Goal: Task Accomplishment & Management: Complete application form

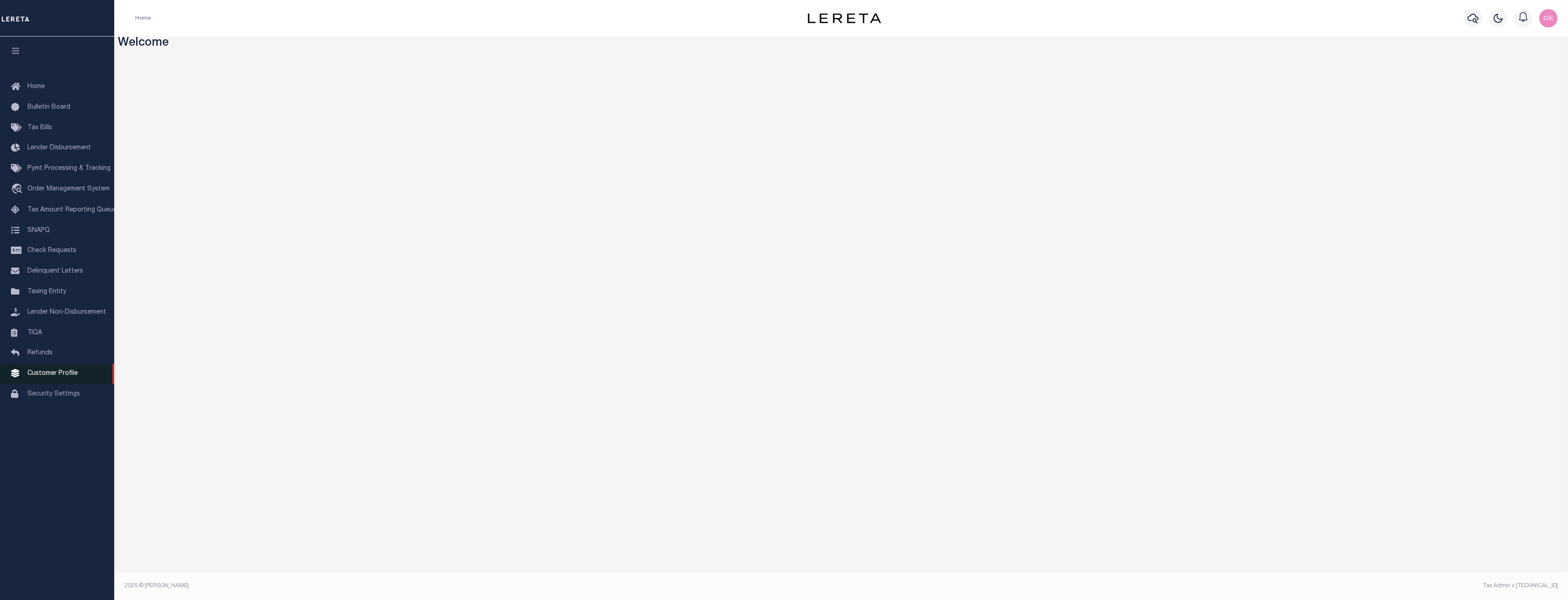
click at [73, 377] on span "Customer Profile" at bounding box center [52, 374] width 51 height 7
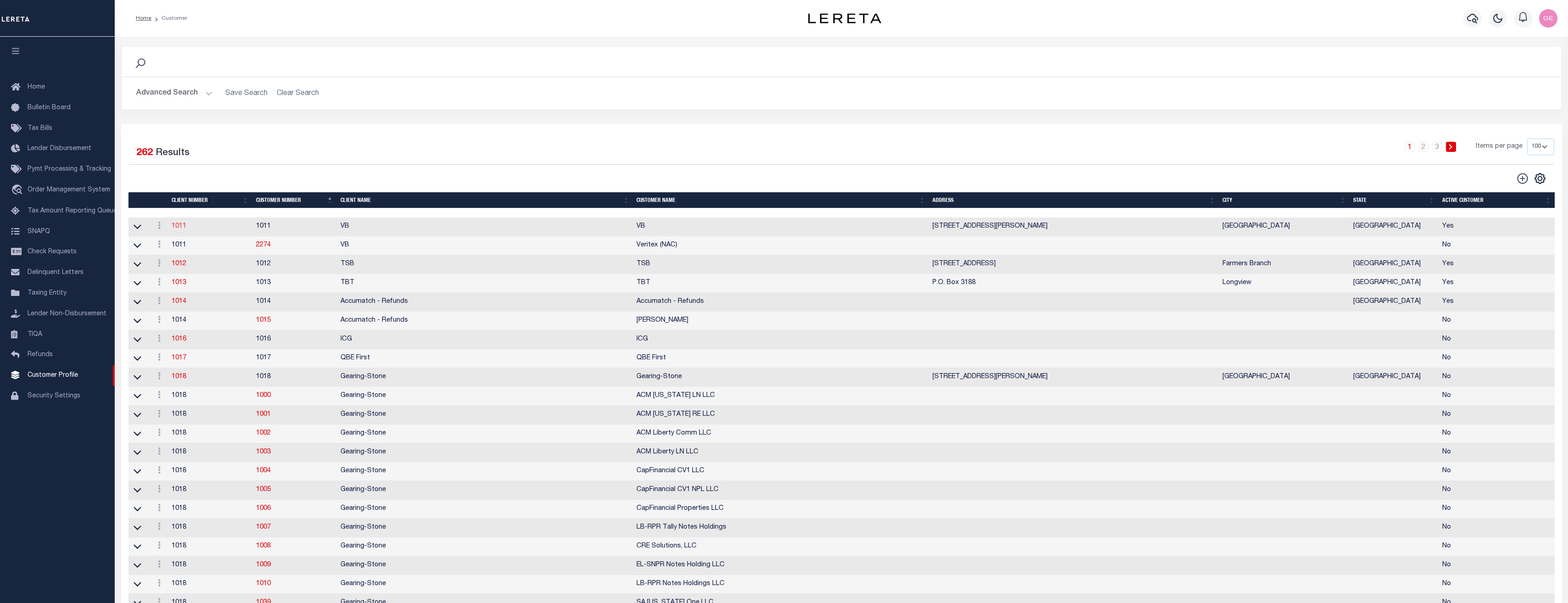
click at [184, 228] on link "1011" at bounding box center [179, 226] width 15 height 7
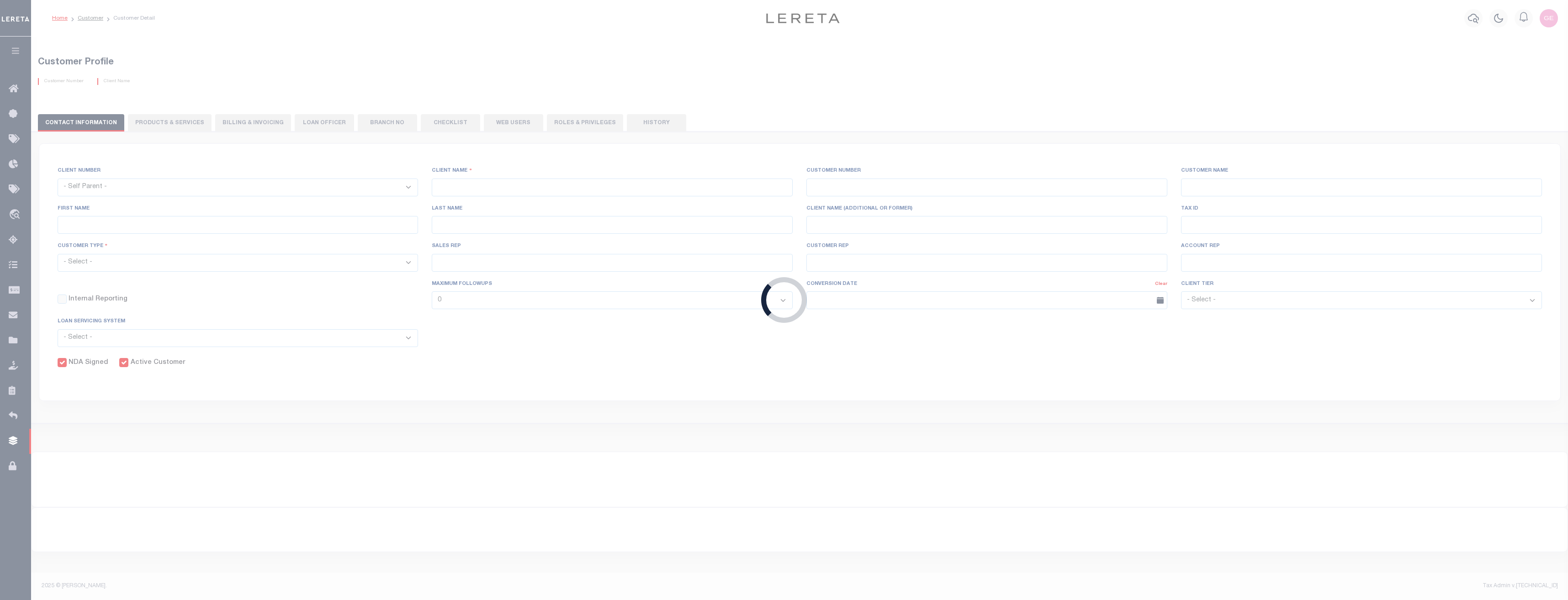
select select
type input "VB"
type input "1011"
type input "VB"
type input "Guy"
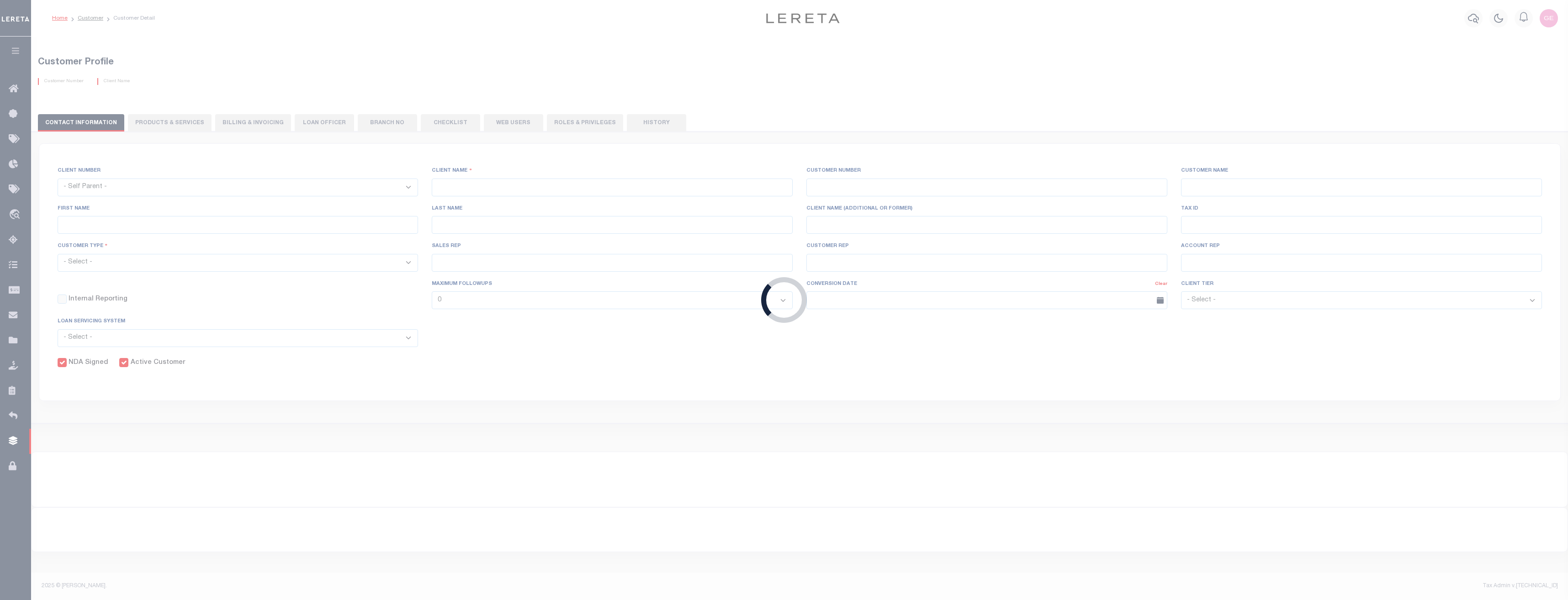
type input "[GEOGRAPHIC_DATA]"
select select "Mixed Portfolio"
type input "[PERSON_NAME]"
type input "[DATE]"
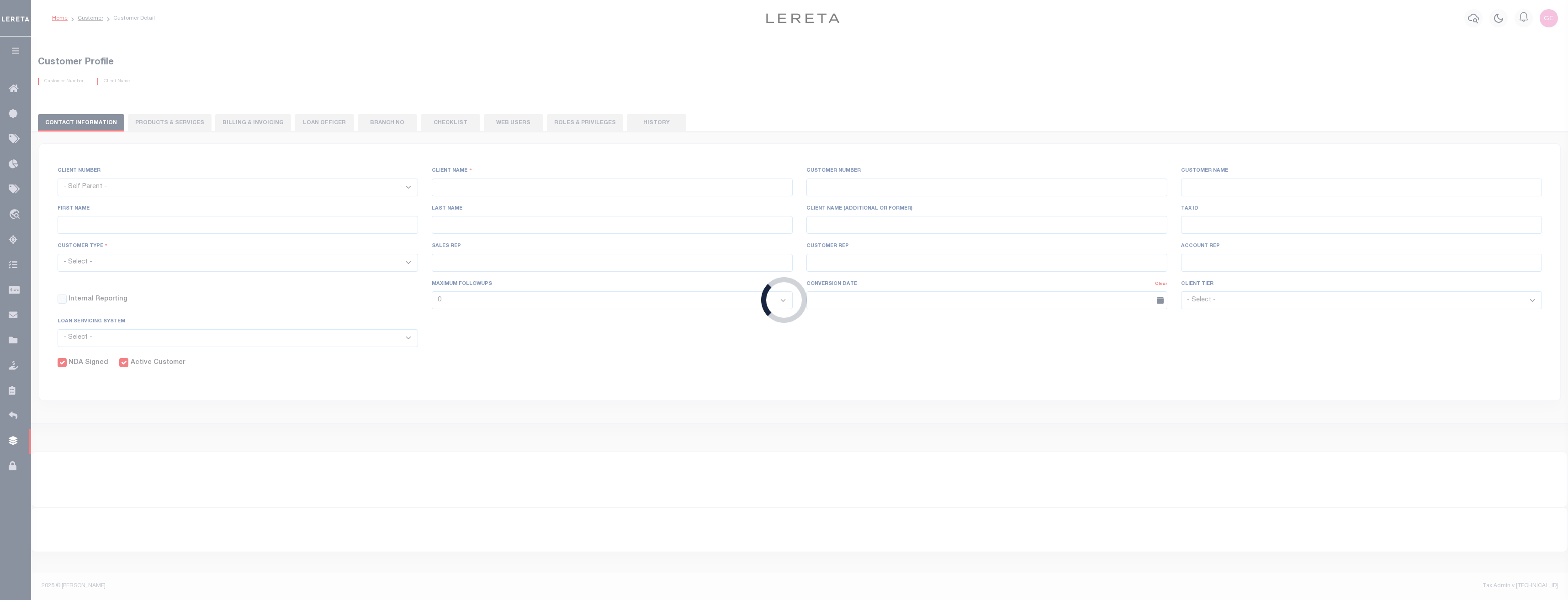
select select "Tier 3"
checkbox input "true"
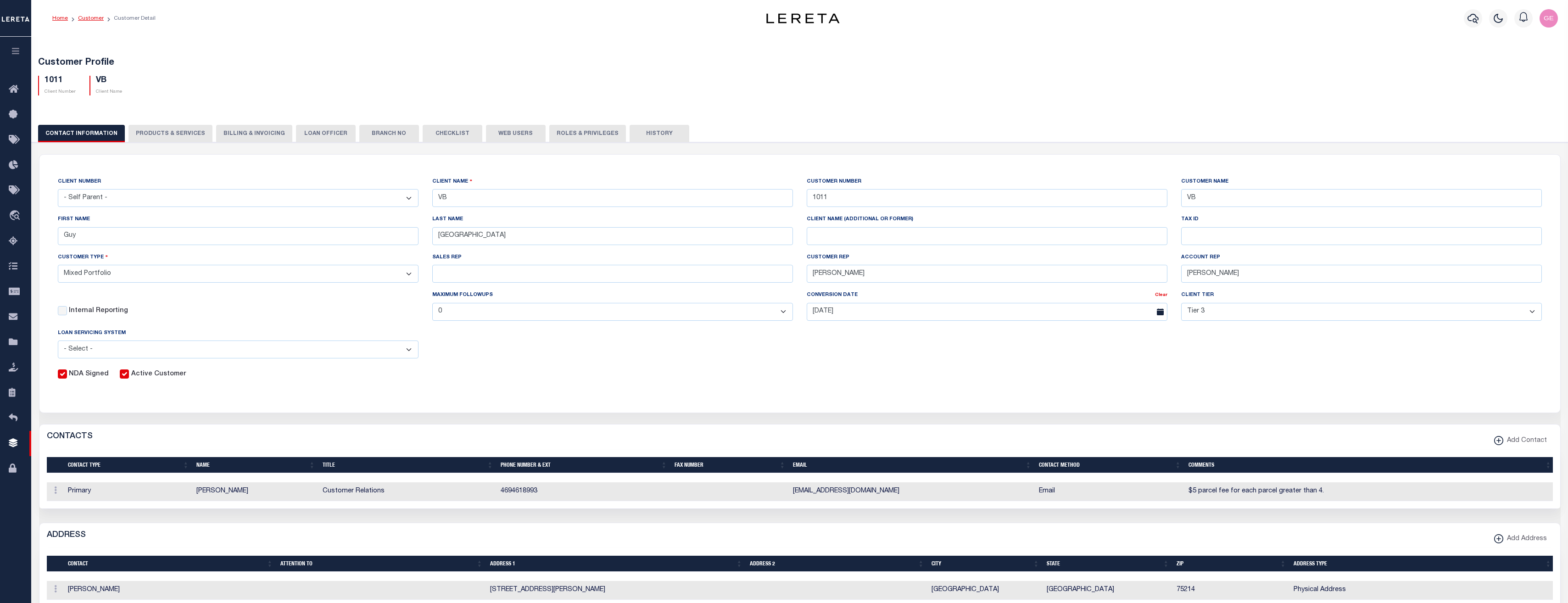
click at [98, 18] on link "Customer" at bounding box center [91, 18] width 26 height 6
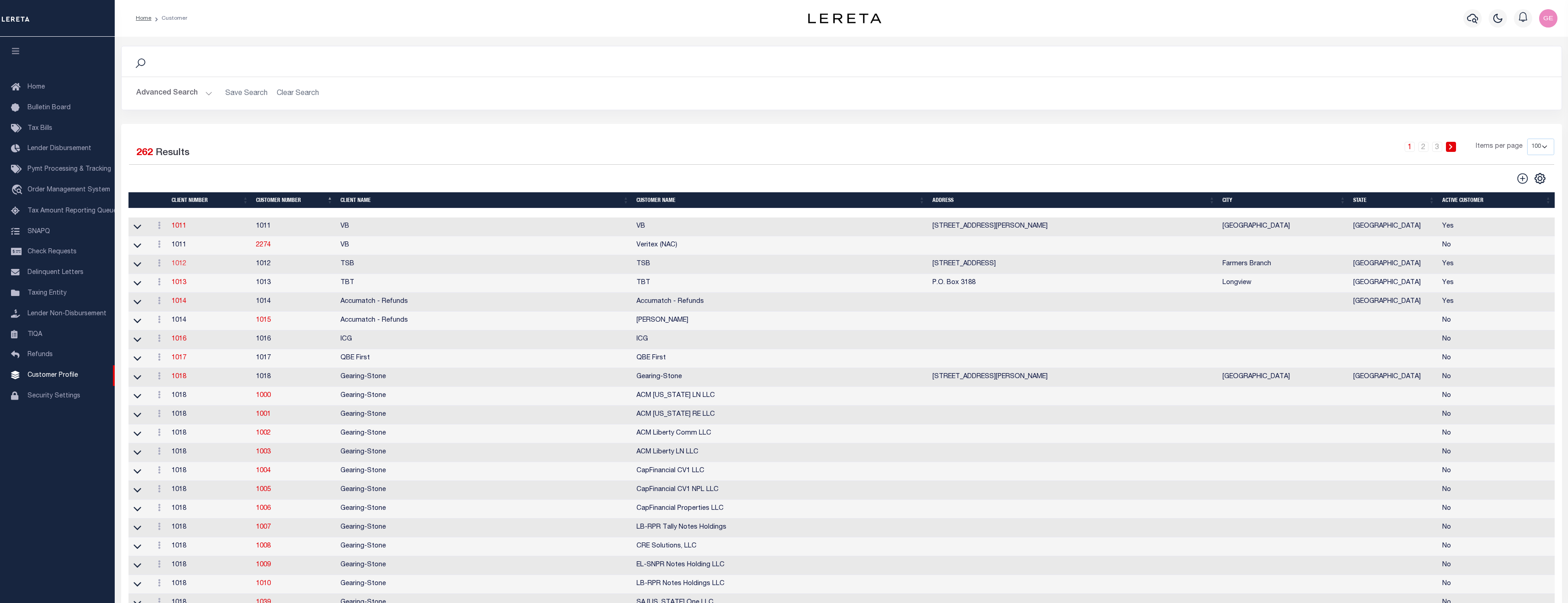
click at [174, 267] on link "1012" at bounding box center [179, 264] width 15 height 7
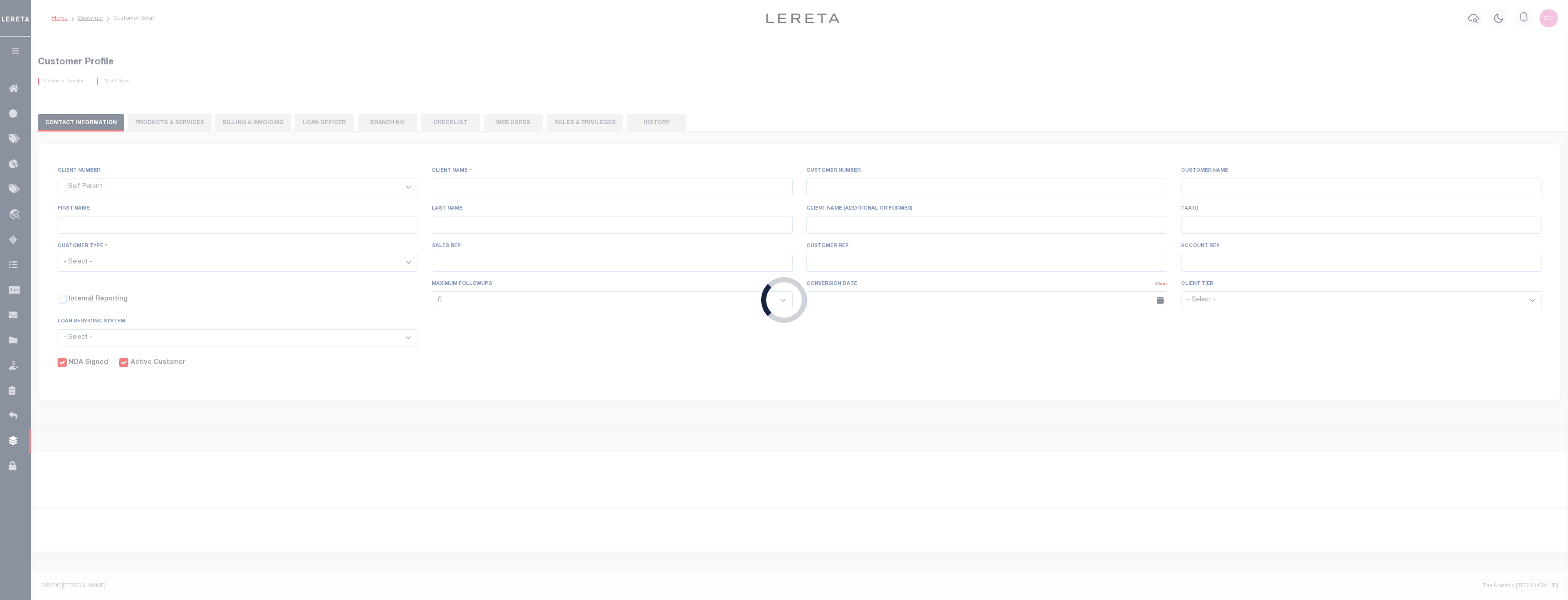
select select
type input "TSB"
type input "1012"
type input "TSB"
type input "Mae"
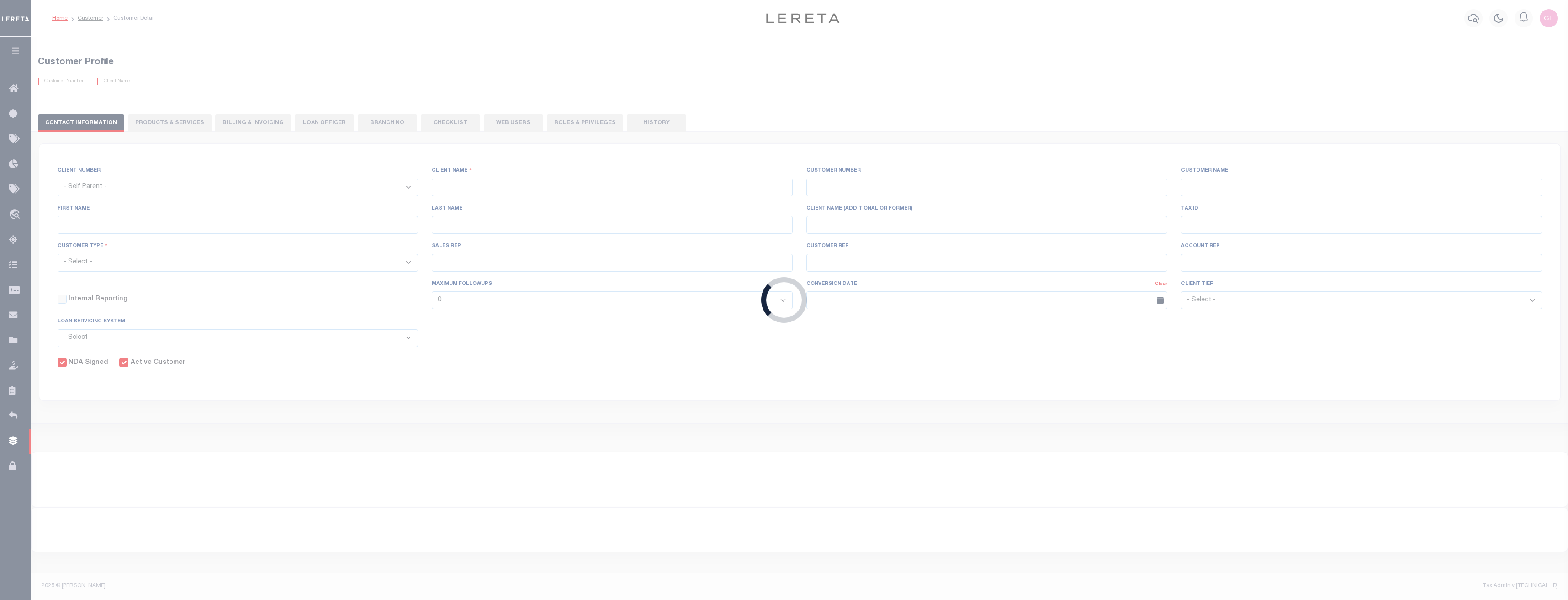
type input "Cavins"
select select "Mixed Portfolio"
type input "Barbara Kendrick"
type input "[PERSON_NAME]"
checkbox input "true"
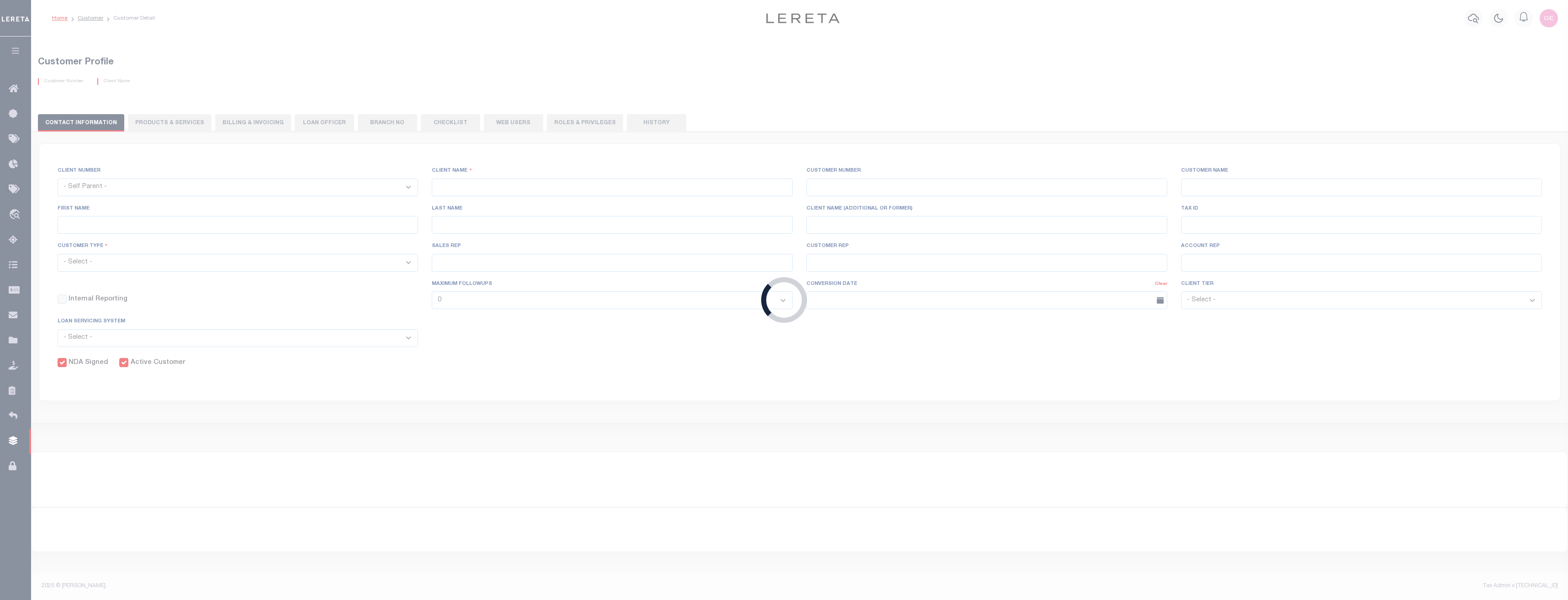
checkbox input "true"
